Goal: Task Accomplishment & Management: Use online tool/utility

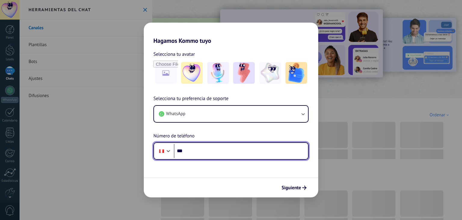
click at [196, 148] on input "***" at bounding box center [241, 151] width 134 height 14
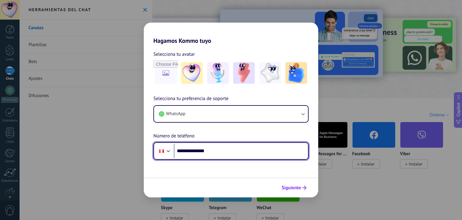
type input "**********"
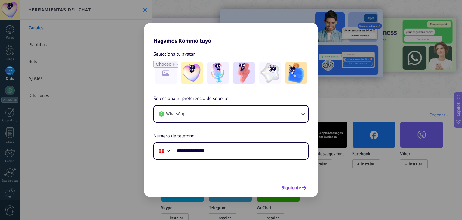
click at [291, 188] on span "Siguiente" at bounding box center [292, 187] width 20 height 4
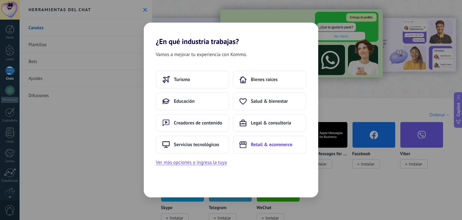
click at [278, 145] on span "Retail & ecommerce" at bounding box center [272, 144] width 42 height 6
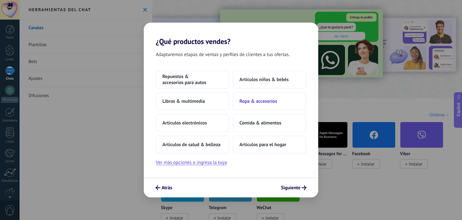
click at [284, 104] on button "Ropa & accesorios" at bounding box center [269, 101] width 73 height 18
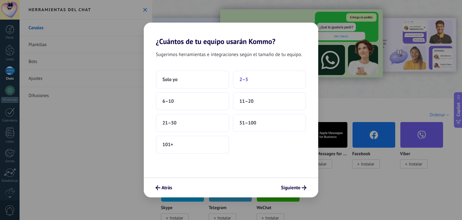
click at [250, 78] on button "2–5" at bounding box center [269, 79] width 73 height 18
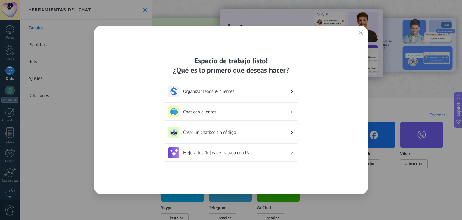
click at [265, 110] on h3 "Chat con clientes" at bounding box center [236, 112] width 107 height 6
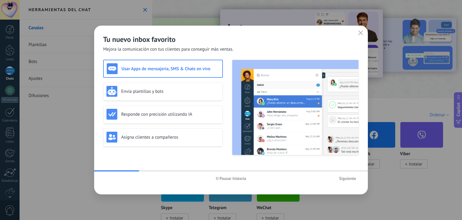
click at [349, 179] on span "Siguiente" at bounding box center [347, 178] width 17 height 4
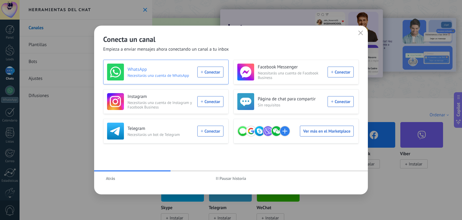
click at [208, 70] on div "WhatsApp Necesitarás una cuenta de WhatsApp Conectar" at bounding box center [165, 72] width 116 height 17
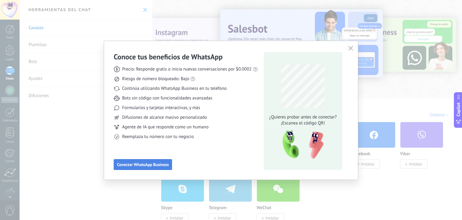
click at [154, 162] on span "Conectar WhatsApp Business" at bounding box center [143, 164] width 52 height 4
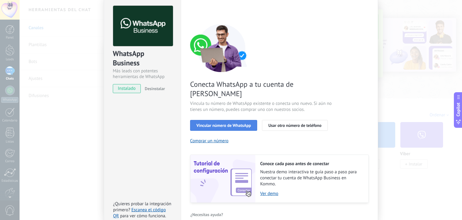
click at [230, 123] on span "Vincular número de WhatsApp" at bounding box center [224, 125] width 54 height 4
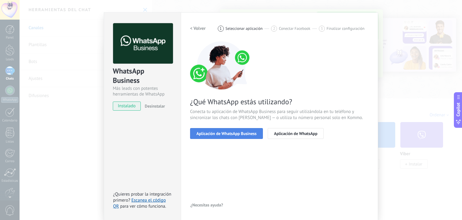
click at [234, 135] on span "Aplicación de WhatsApp Business" at bounding box center [227, 133] width 60 height 4
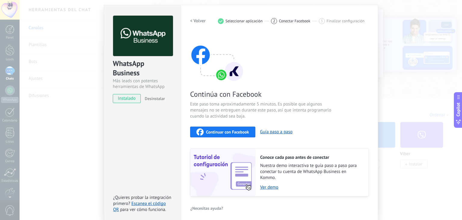
scroll to position [19, 0]
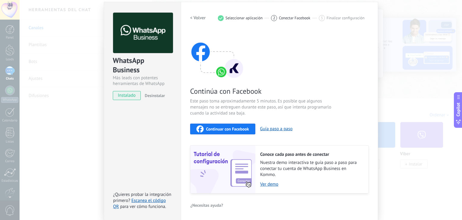
click at [238, 129] on span "Continuar con Facebook" at bounding box center [227, 129] width 43 height 4
click at [394, 63] on div "WhatsApp Business Más leads con potentes herramientas de WhatsApp instalado Des…" at bounding box center [241, 110] width 443 height 220
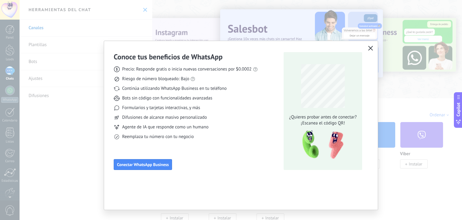
click at [368, 48] on icon "button" at bounding box center [370, 48] width 5 height 5
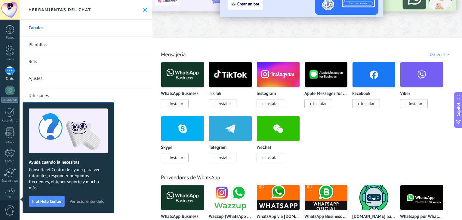
click at [98, 201] on span "Perfecto, entendido" at bounding box center [87, 201] width 35 height 4
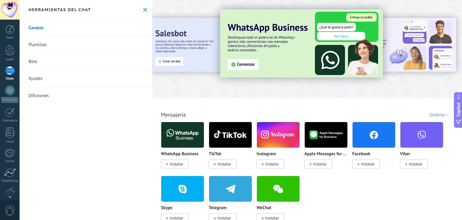
click at [143, 9] on use at bounding box center [145, 10] width 4 height 4
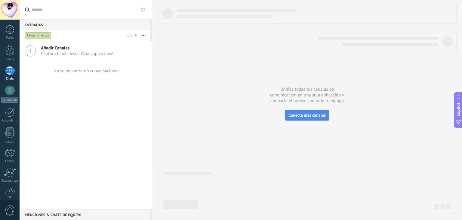
click at [31, 46] on icon at bounding box center [30, 50] width 11 height 11
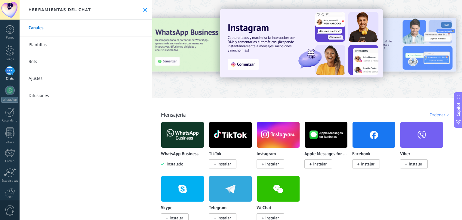
click at [184, 139] on img at bounding box center [182, 134] width 43 height 29
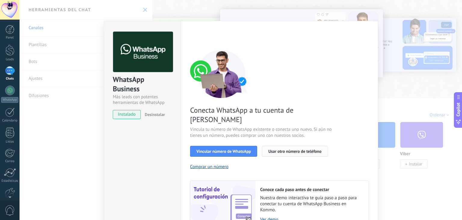
click at [302, 149] on span "Usar otro número de teléfono" at bounding box center [294, 151] width 53 height 4
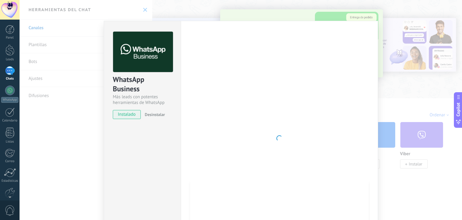
click at [398, 64] on div "WhatsApp Business Más leads con potentes herramientas de WhatsApp instalado Des…" at bounding box center [241, 110] width 443 height 220
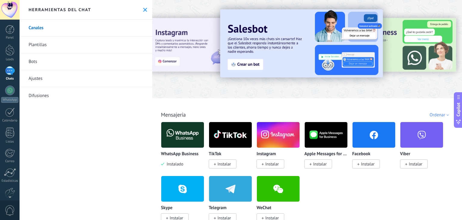
click at [328, 189] on div "WhatsApp Business Instalado TikTok Instalar Instagram Instalar Apple Messages f…" at bounding box center [310, 176] width 299 height 108
click at [364, 191] on div "WhatsApp Business Instalado TikTok Instalar Instagram Instalar Apple Messages f…" at bounding box center [310, 176] width 299 height 108
